Goal: Transaction & Acquisition: Obtain resource

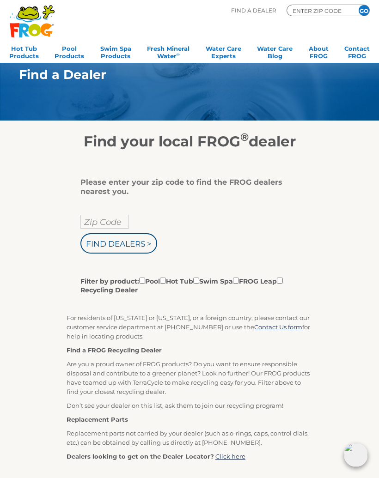
click at [106, 226] on input "Zip Code" at bounding box center [104, 222] width 49 height 14
type input "Zip Code"
click at [110, 225] on input "text" at bounding box center [104, 222] width 49 height 14
click at [130, 254] on input "Find Dealers >" at bounding box center [118, 243] width 77 height 20
type input "Zip Code"
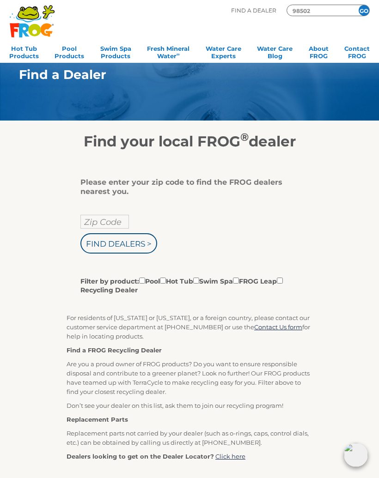
type input "98502"
click at [121, 225] on input "Zip Code" at bounding box center [104, 222] width 49 height 14
type input "98502"
click at [119, 245] on input "Find Dealers >" at bounding box center [118, 243] width 77 height 20
click at [140, 254] on input "Find Dealers >" at bounding box center [118, 243] width 77 height 20
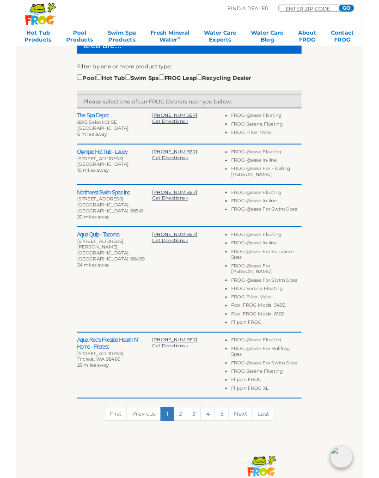
scroll to position [245, 0]
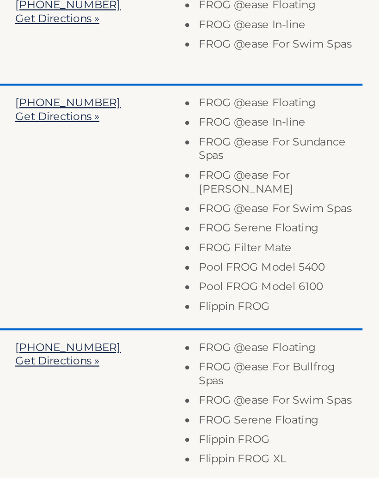
click at [235, 270] on li "FROG @ease For [PERSON_NAME]" at bounding box center [273, 278] width 77 height 16
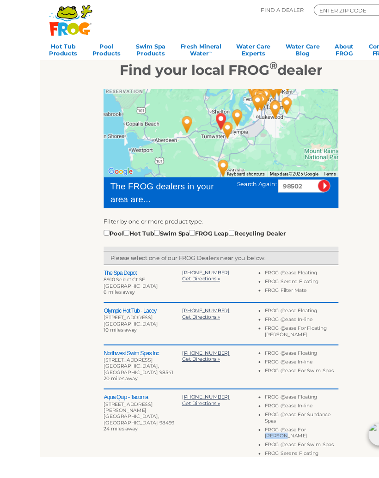
scroll to position [84, 0]
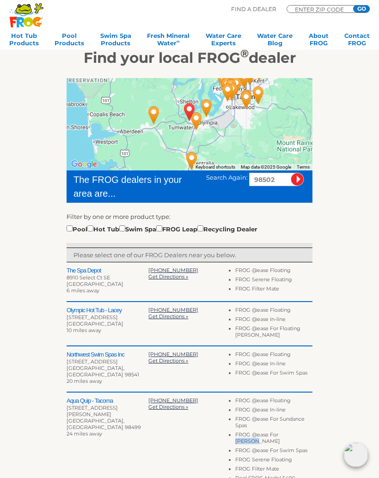
click at [105, 232] on div "Pool Hot Tub Swim Spa FROG Leap Recycling Dealer" at bounding box center [162, 229] width 191 height 10
click at [93, 230] on input "checkbox" at bounding box center [90, 229] width 6 height 6
checkbox input "true"
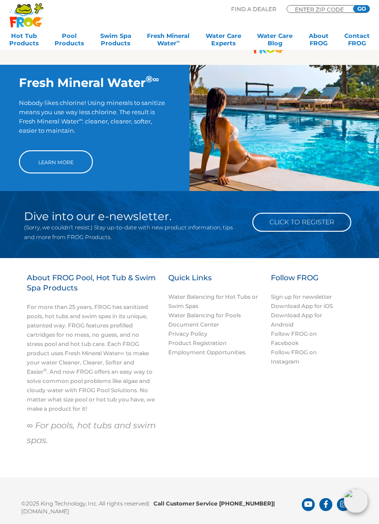
scroll to position [702, 0]
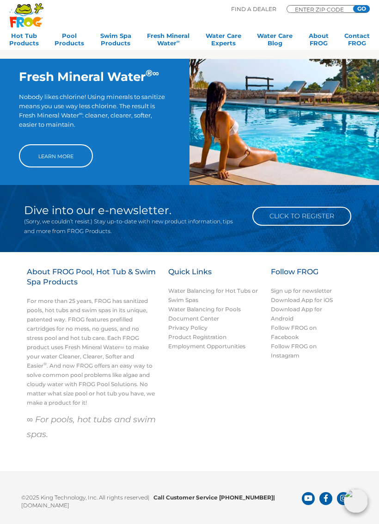
click at [289, 207] on link "Click to Register" at bounding box center [301, 216] width 99 height 19
